Goal: Transaction & Acquisition: Purchase product/service

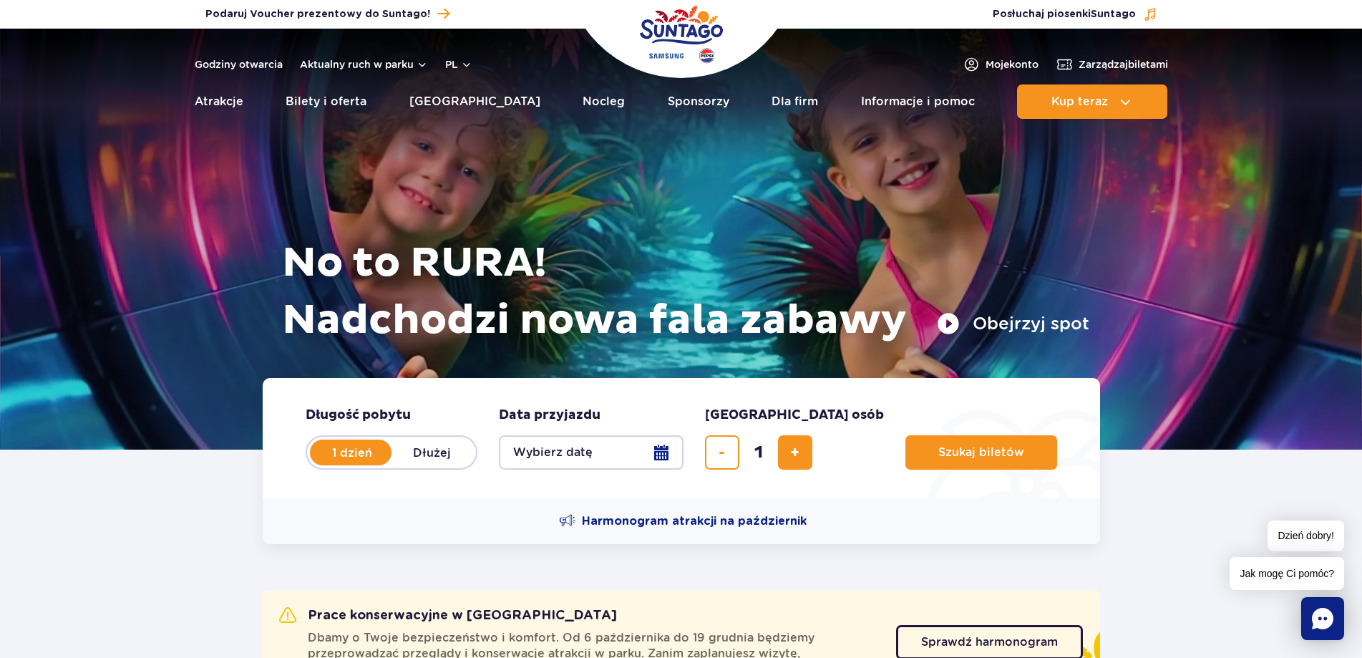
click at [607, 447] on button "Wybierz datę" at bounding box center [591, 452] width 185 height 34
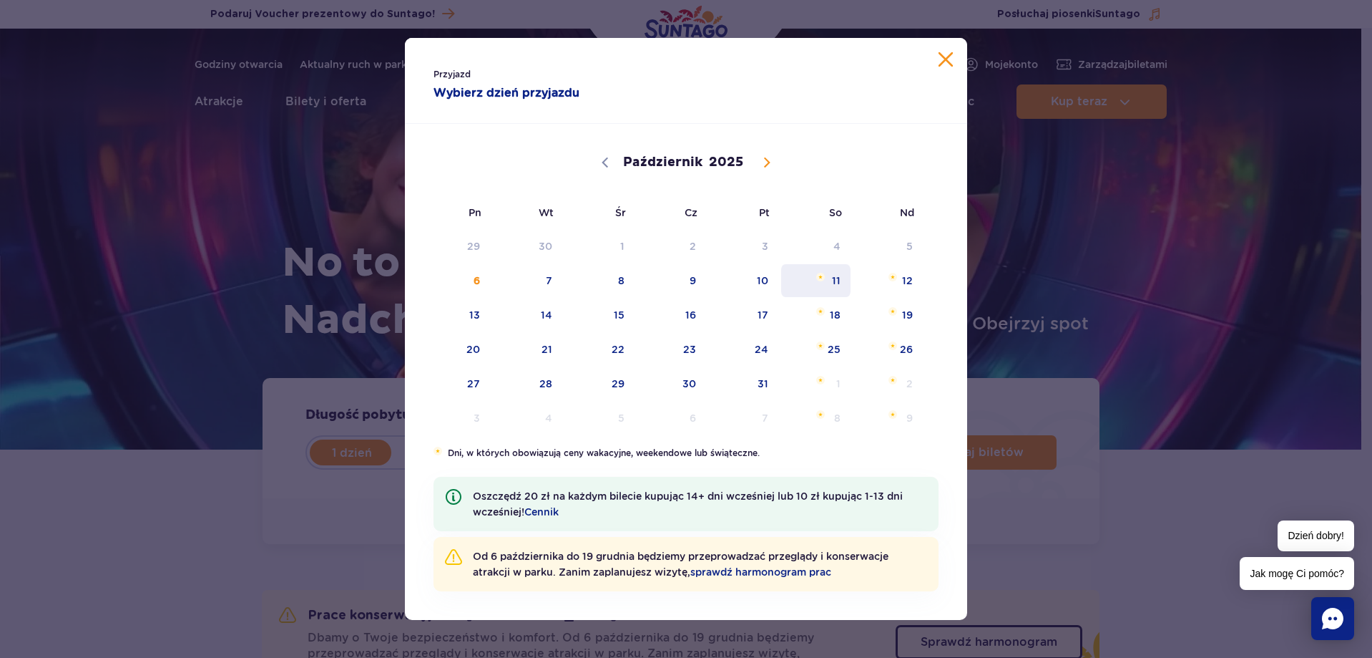
click at [830, 283] on span "11" at bounding box center [816, 280] width 72 height 33
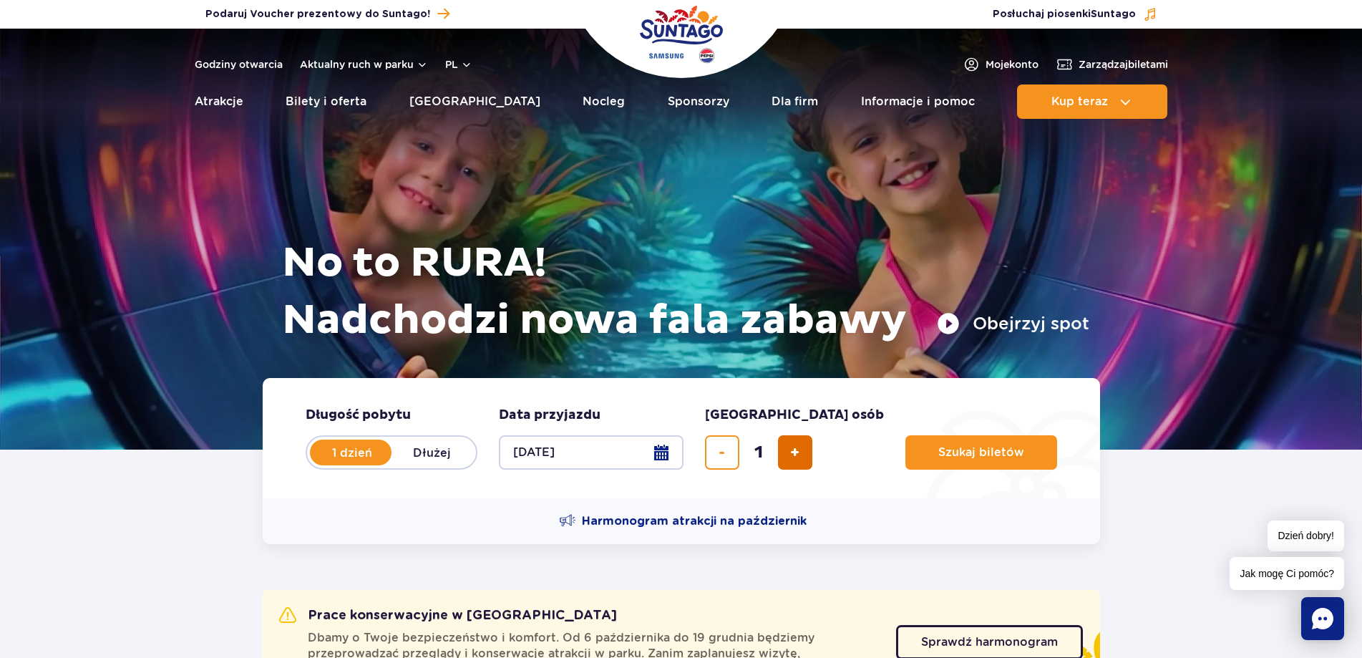
click at [799, 452] on span "dodaj bilet" at bounding box center [794, 452] width 9 height 0
type input "2"
click at [932, 448] on span "Szukaj biletów" at bounding box center [975, 452] width 86 height 13
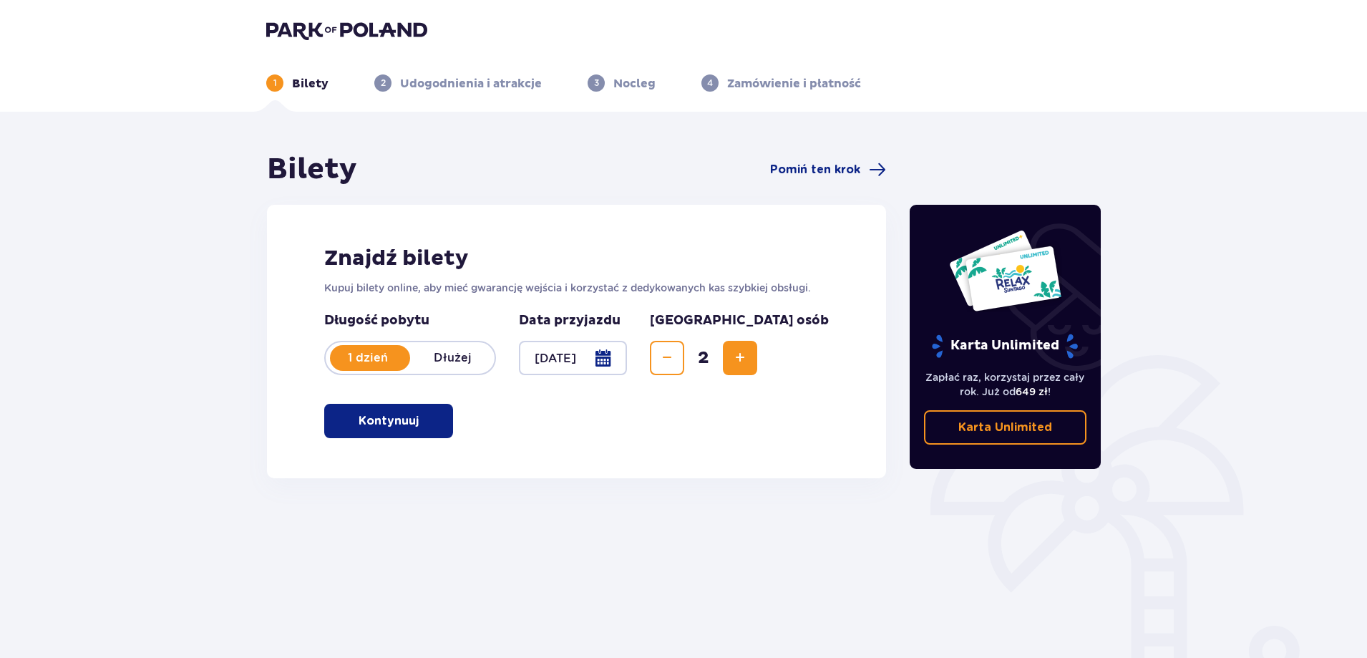
click at [429, 424] on span "button" at bounding box center [421, 420] width 17 height 17
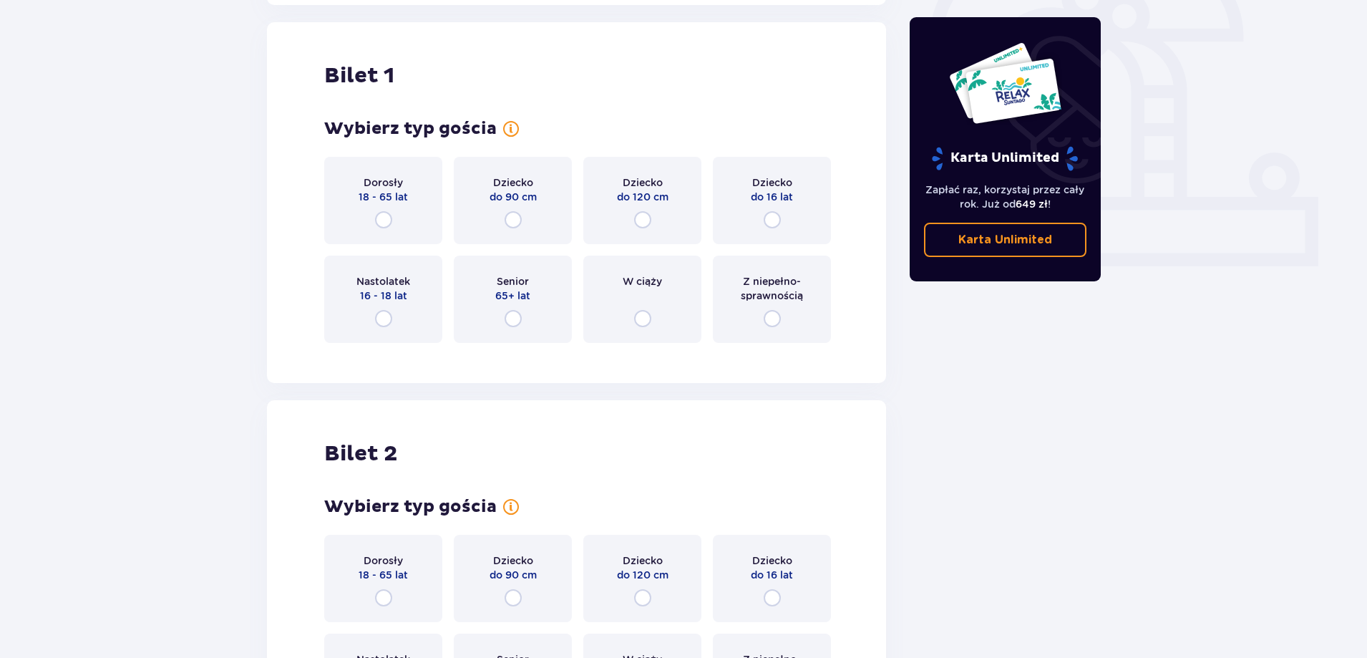
scroll to position [478, 0]
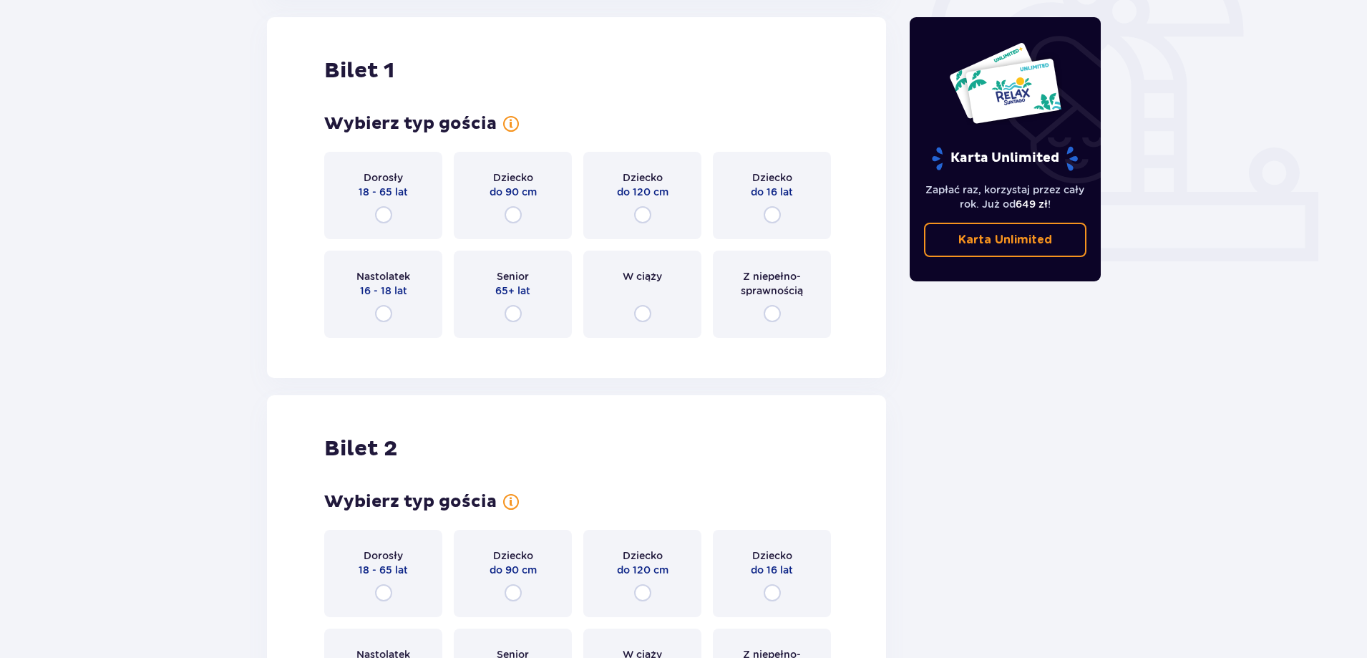
click at [406, 200] on div "Dorosły 18 - 65 lat" at bounding box center [383, 195] width 118 height 87
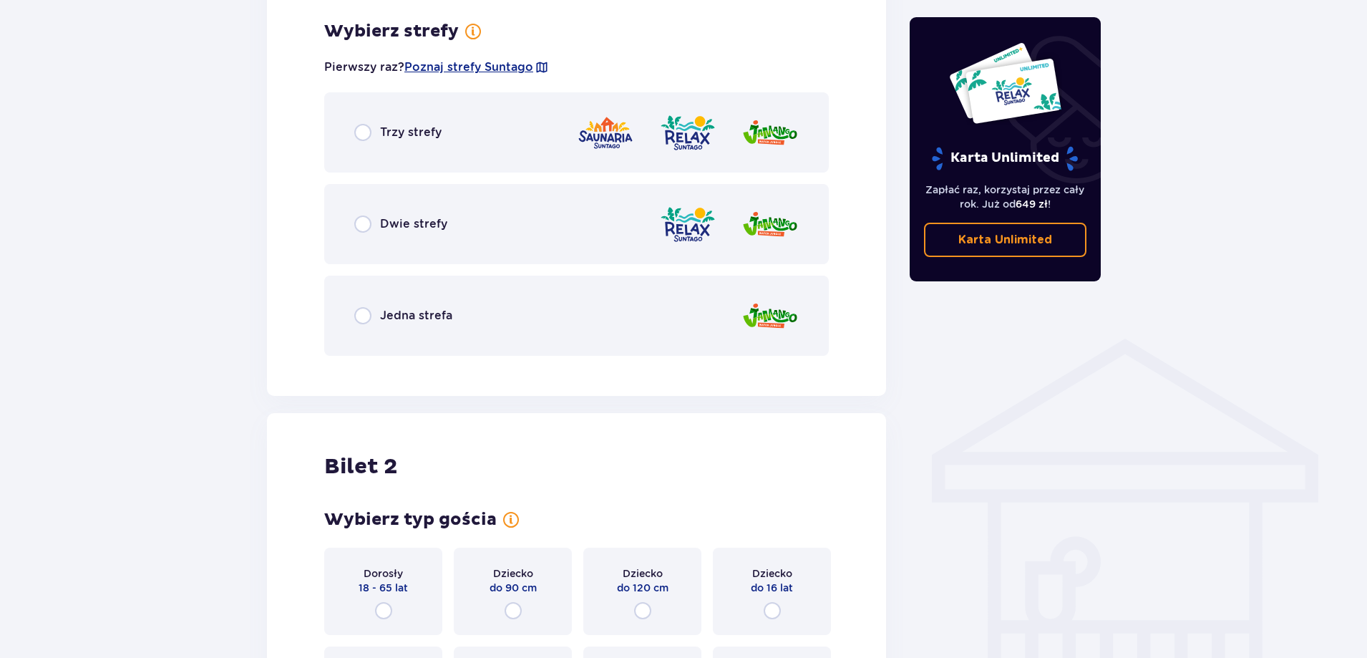
scroll to position [827, 0]
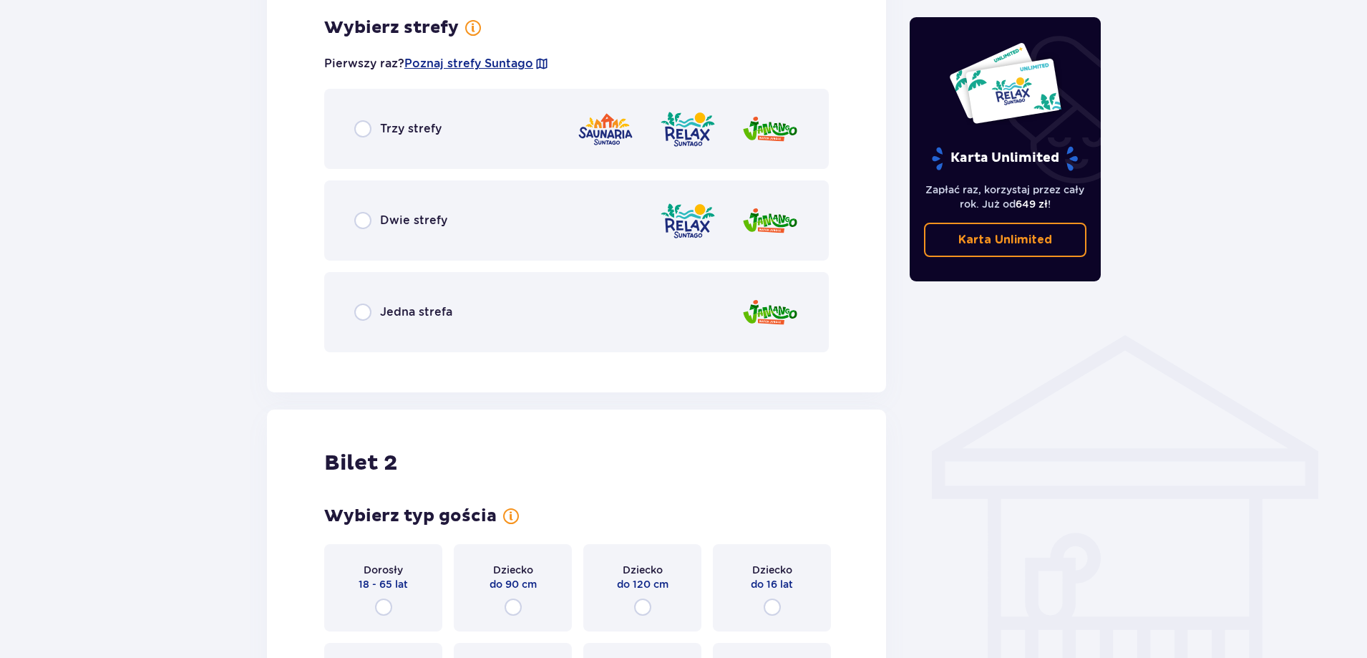
click at [425, 229] on div "Dwie strefy" at bounding box center [400, 220] width 93 height 17
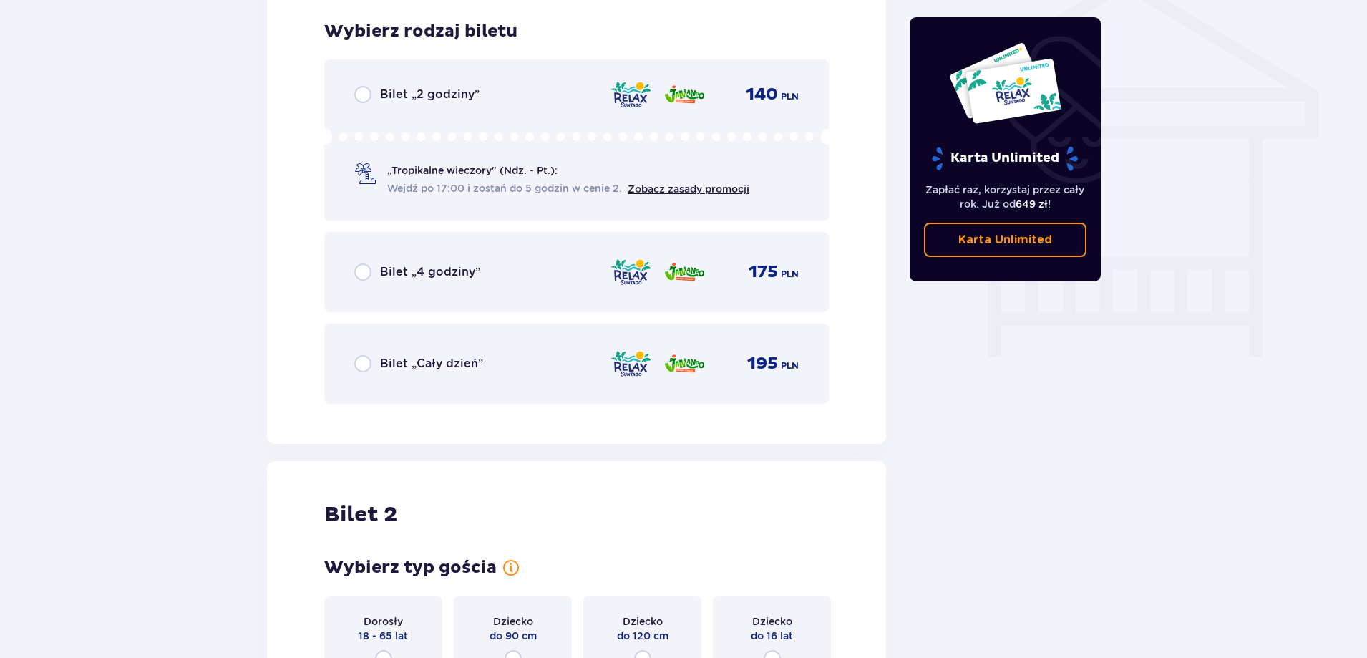
scroll to position [1191, 0]
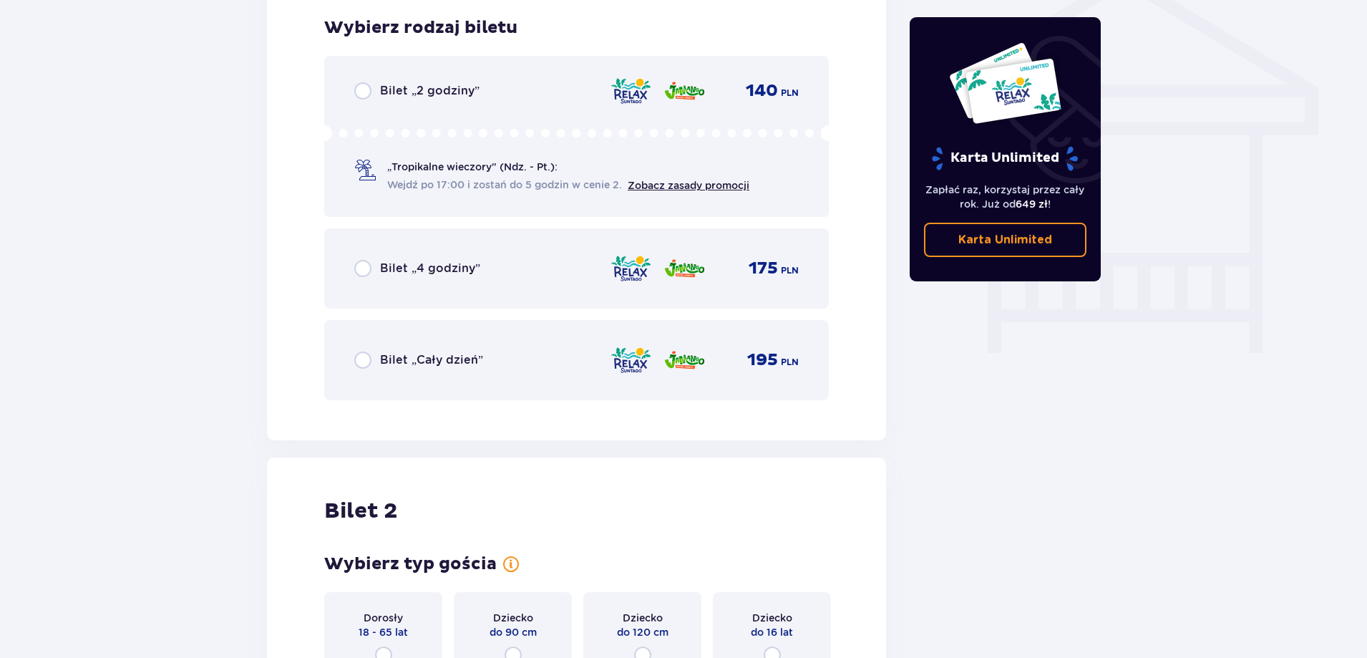
click at [470, 356] on span "Bilet „Cały dzień”" at bounding box center [431, 360] width 103 height 16
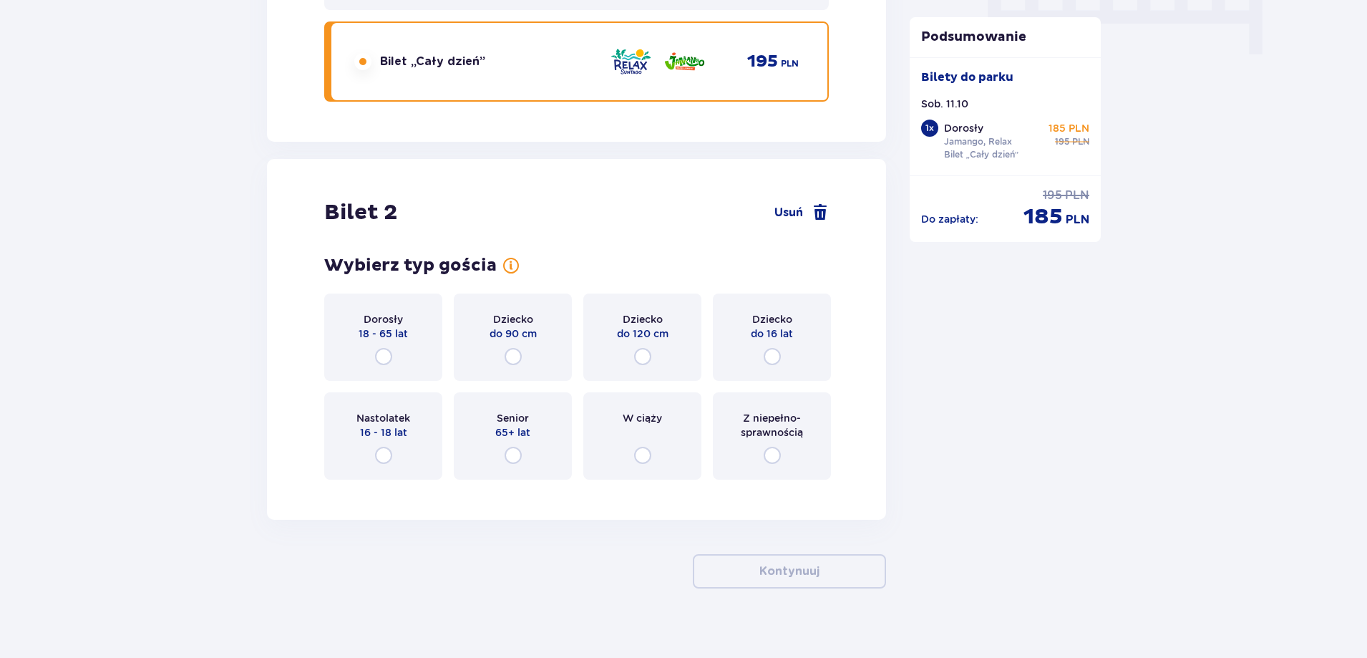
scroll to position [1506, 0]
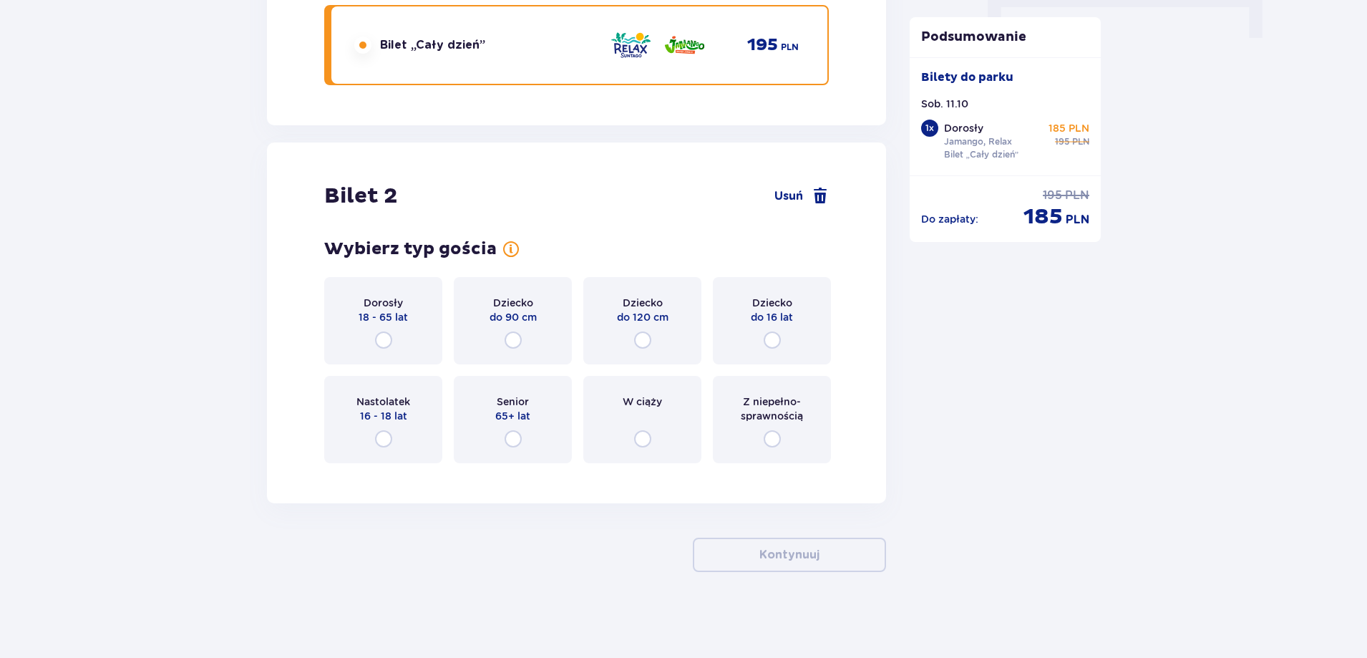
click at [414, 315] on div "Dorosły 18 - 65 lat" at bounding box center [383, 320] width 118 height 87
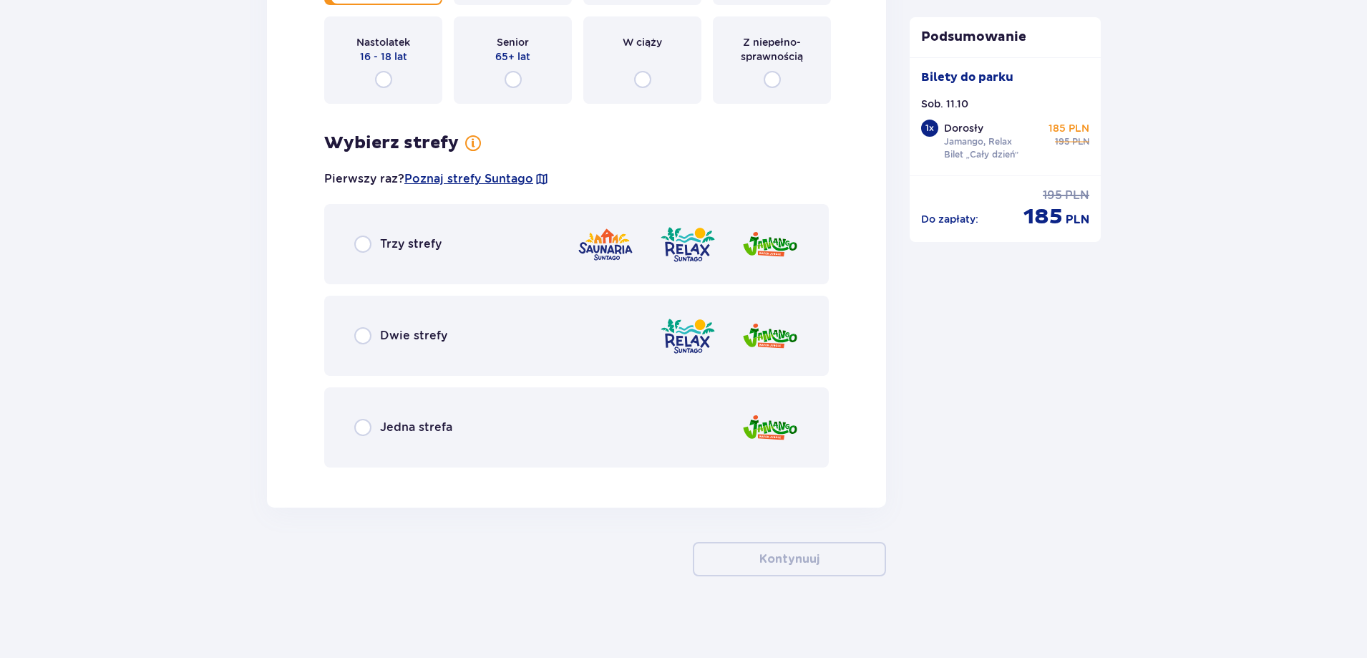
scroll to position [1869, 0]
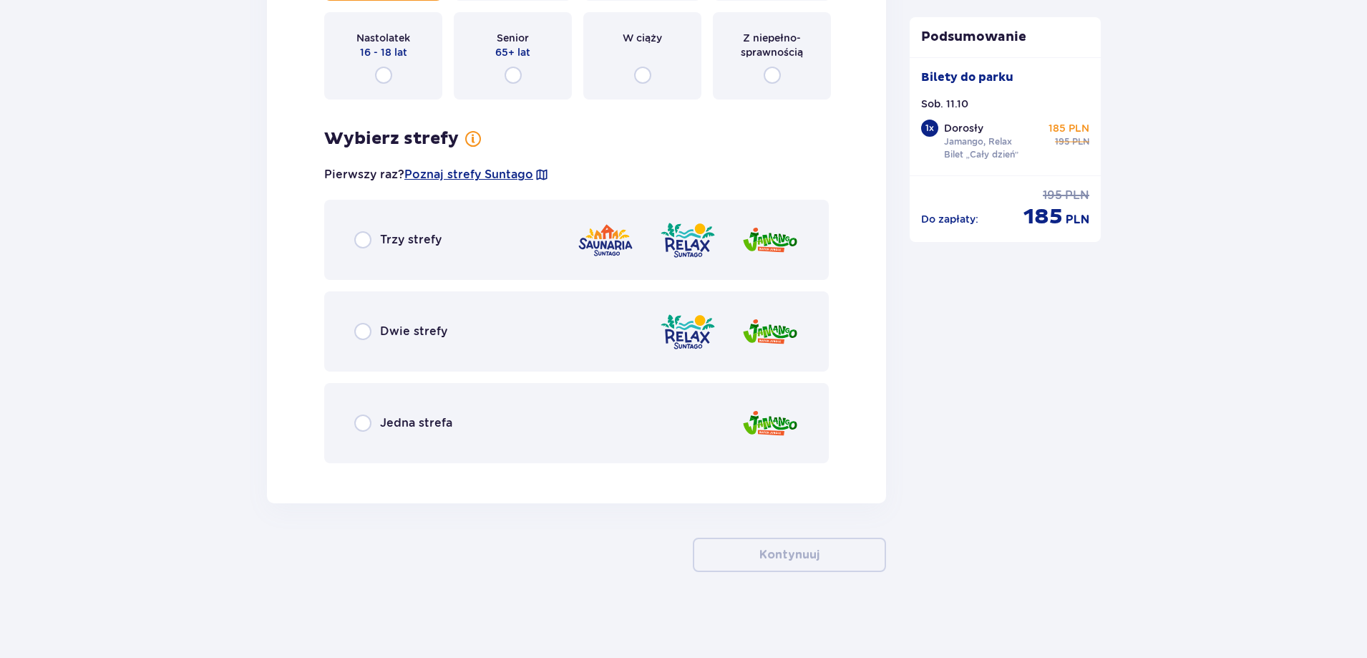
click at [421, 336] on span "Dwie strefy" at bounding box center [413, 331] width 67 height 16
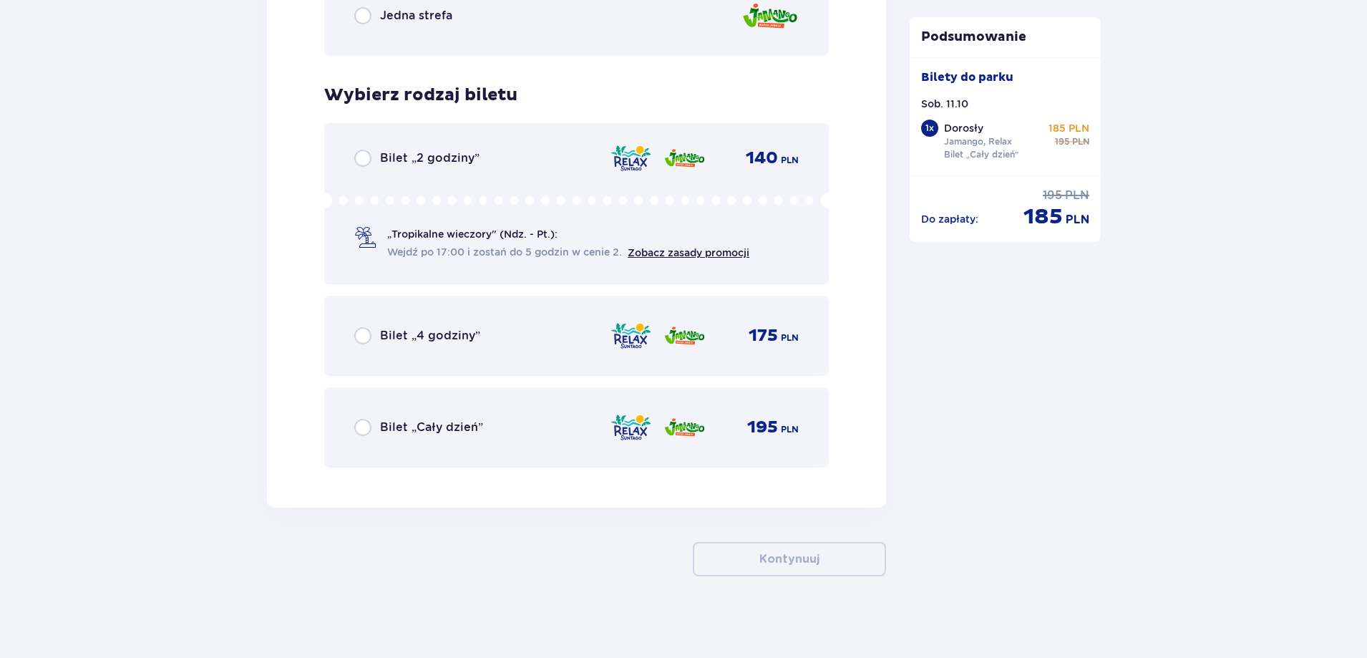
scroll to position [2280, 0]
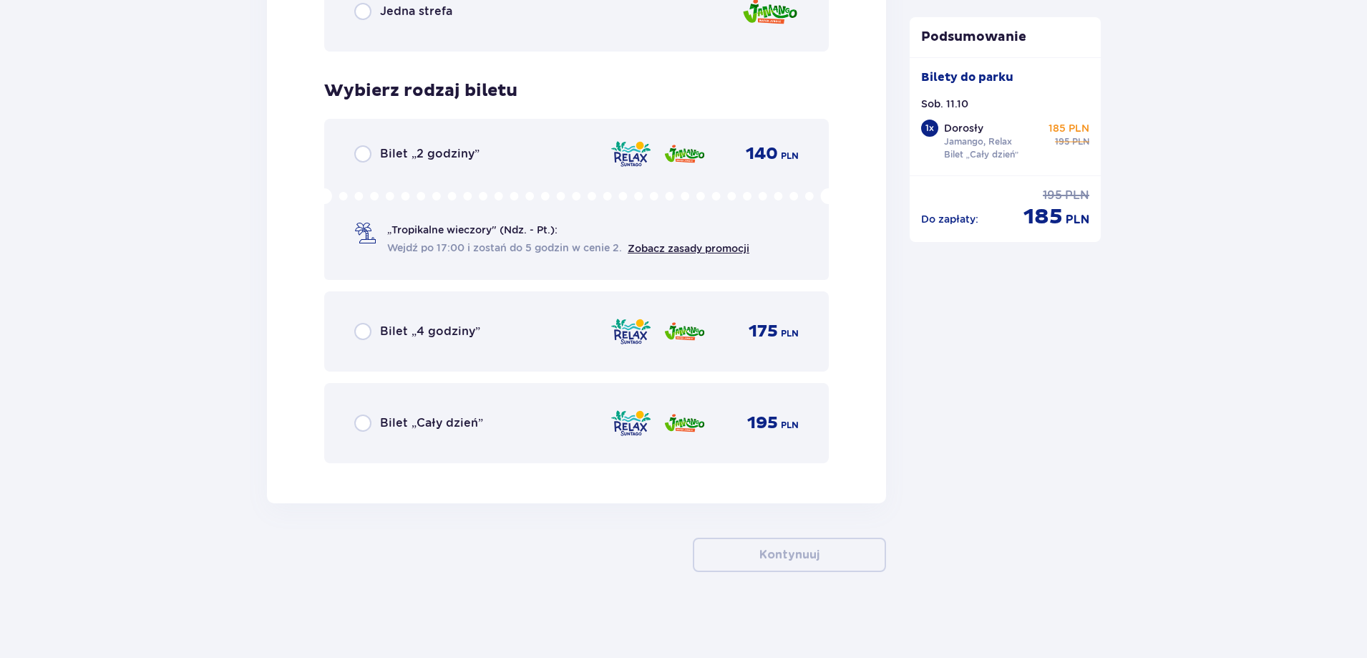
click at [450, 427] on span "Bilet „Cały dzień”" at bounding box center [431, 423] width 103 height 16
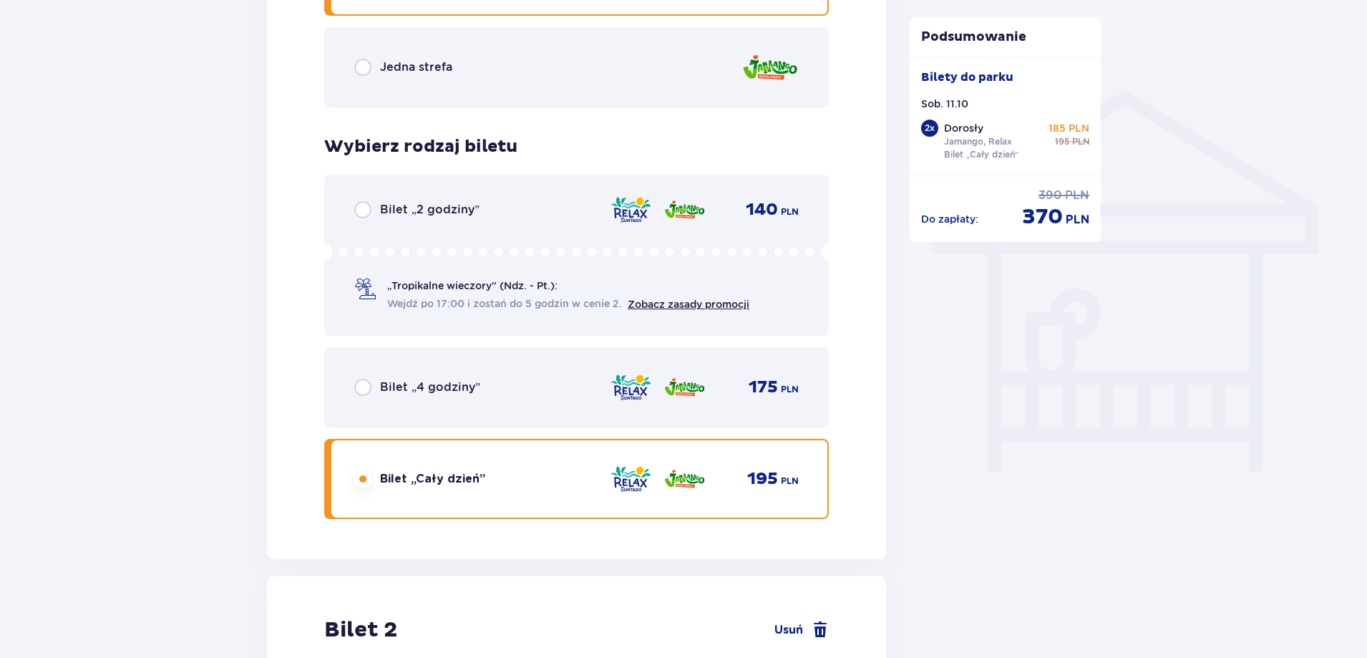
scroll to position [1067, 0]
